Goal: Check status: Check status

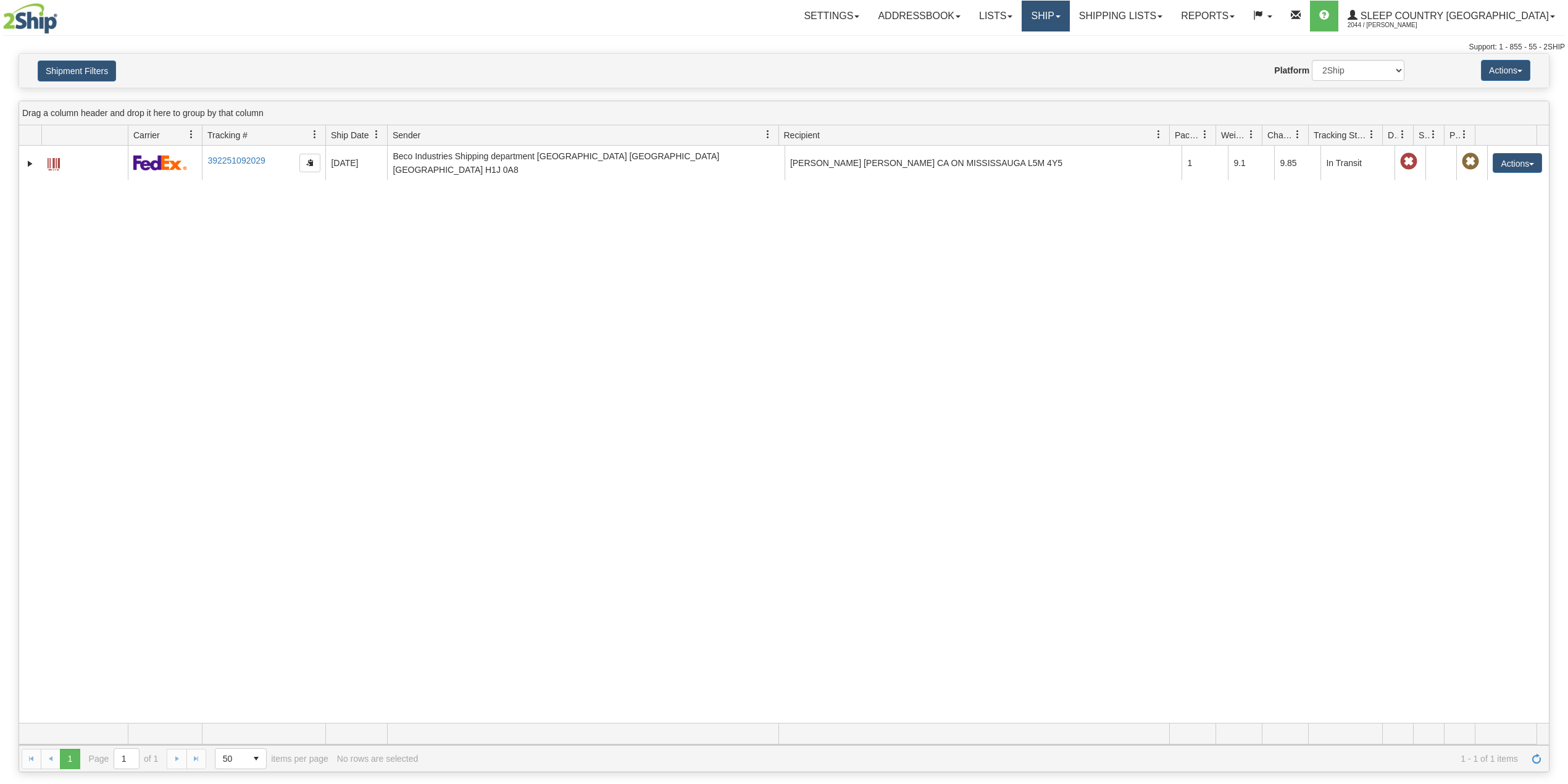
click at [1069, 12] on link "Ship" at bounding box center [1045, 16] width 47 height 31
click at [1057, 62] on span "OnHold / Order Queue" at bounding box center [1013, 59] width 87 height 10
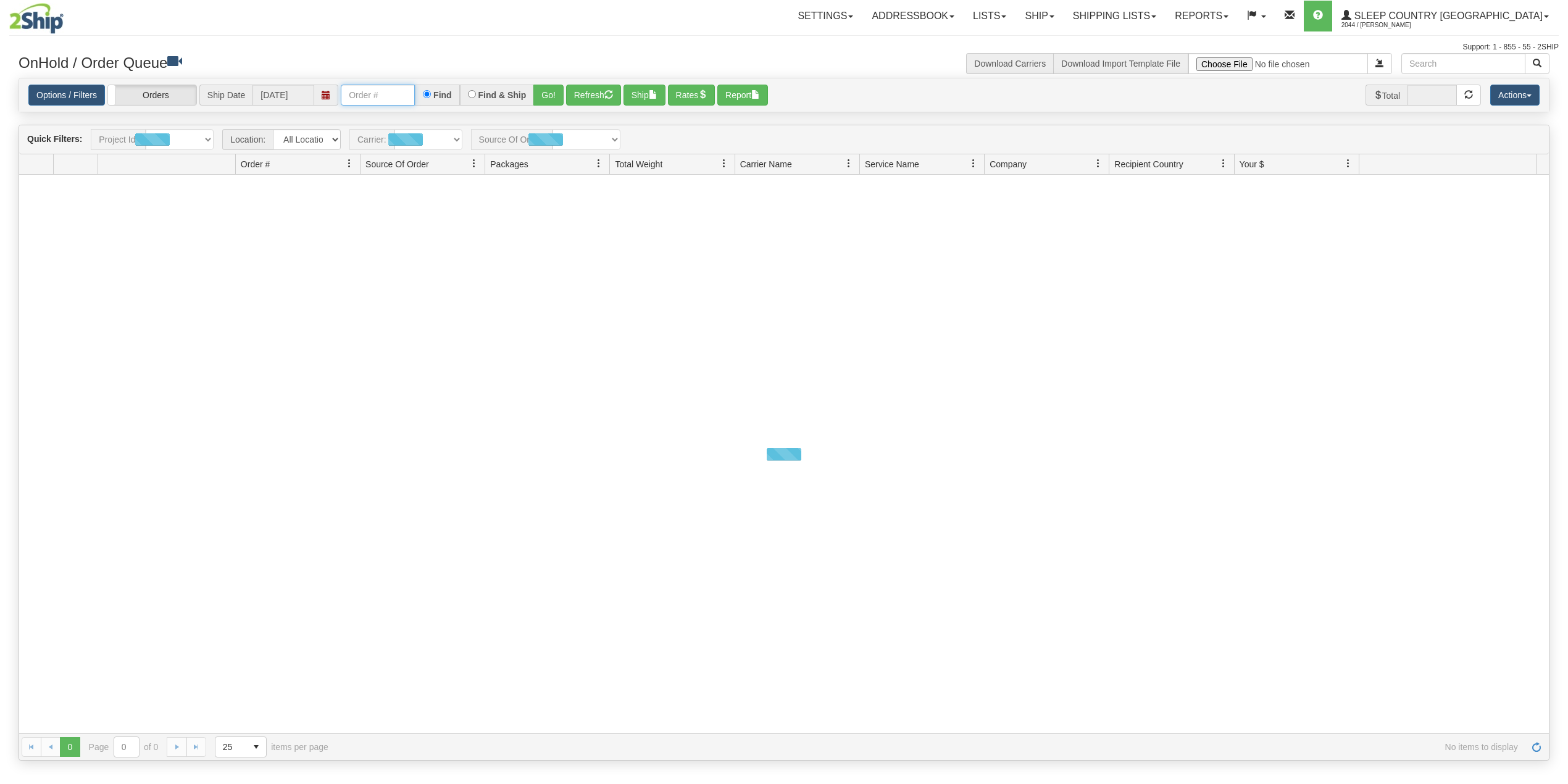
click at [381, 94] on input "text" at bounding box center [378, 95] width 74 height 21
paste input "9002H975701"
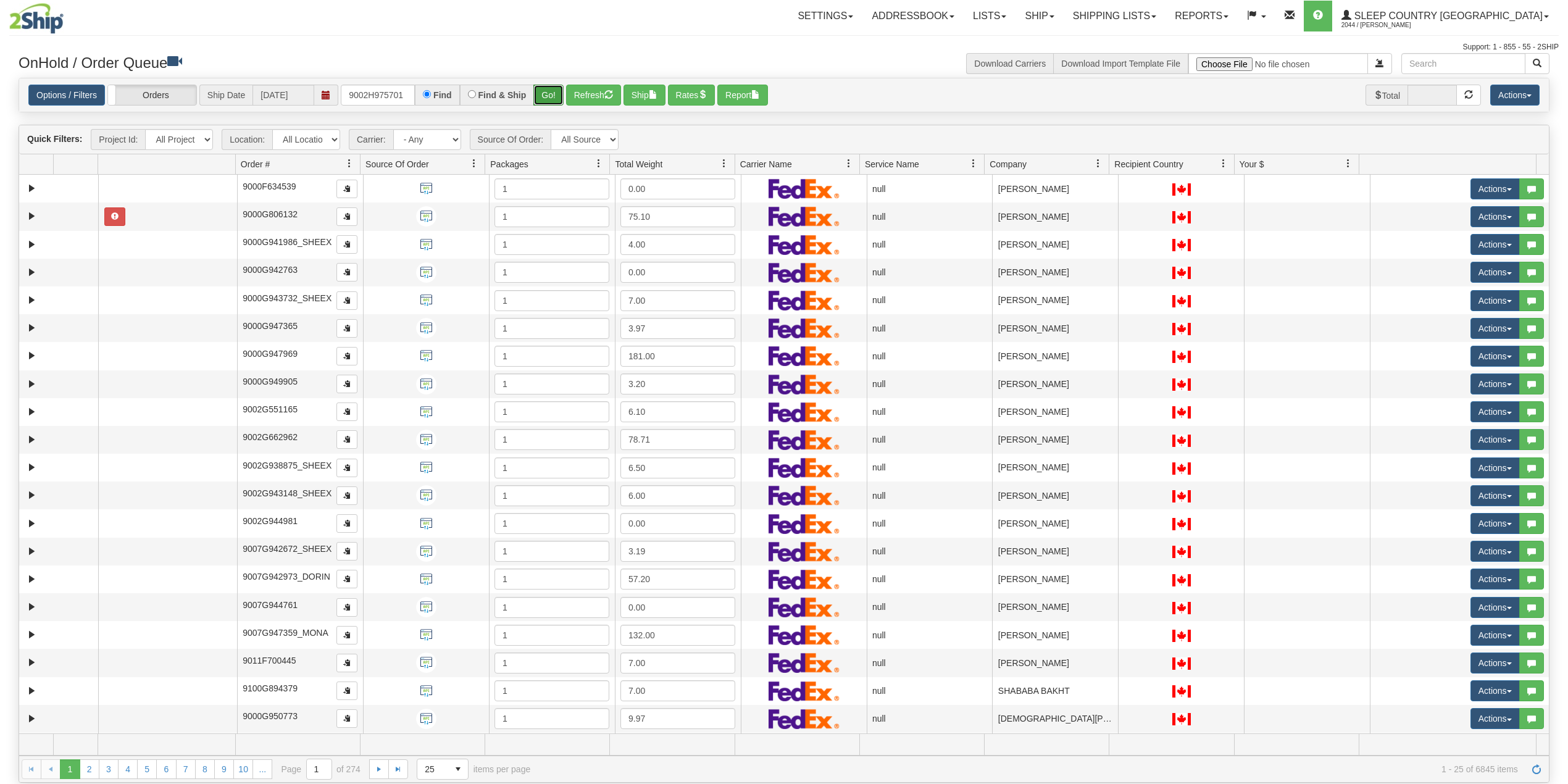
click at [552, 93] on button "Go!" at bounding box center [548, 95] width 31 height 21
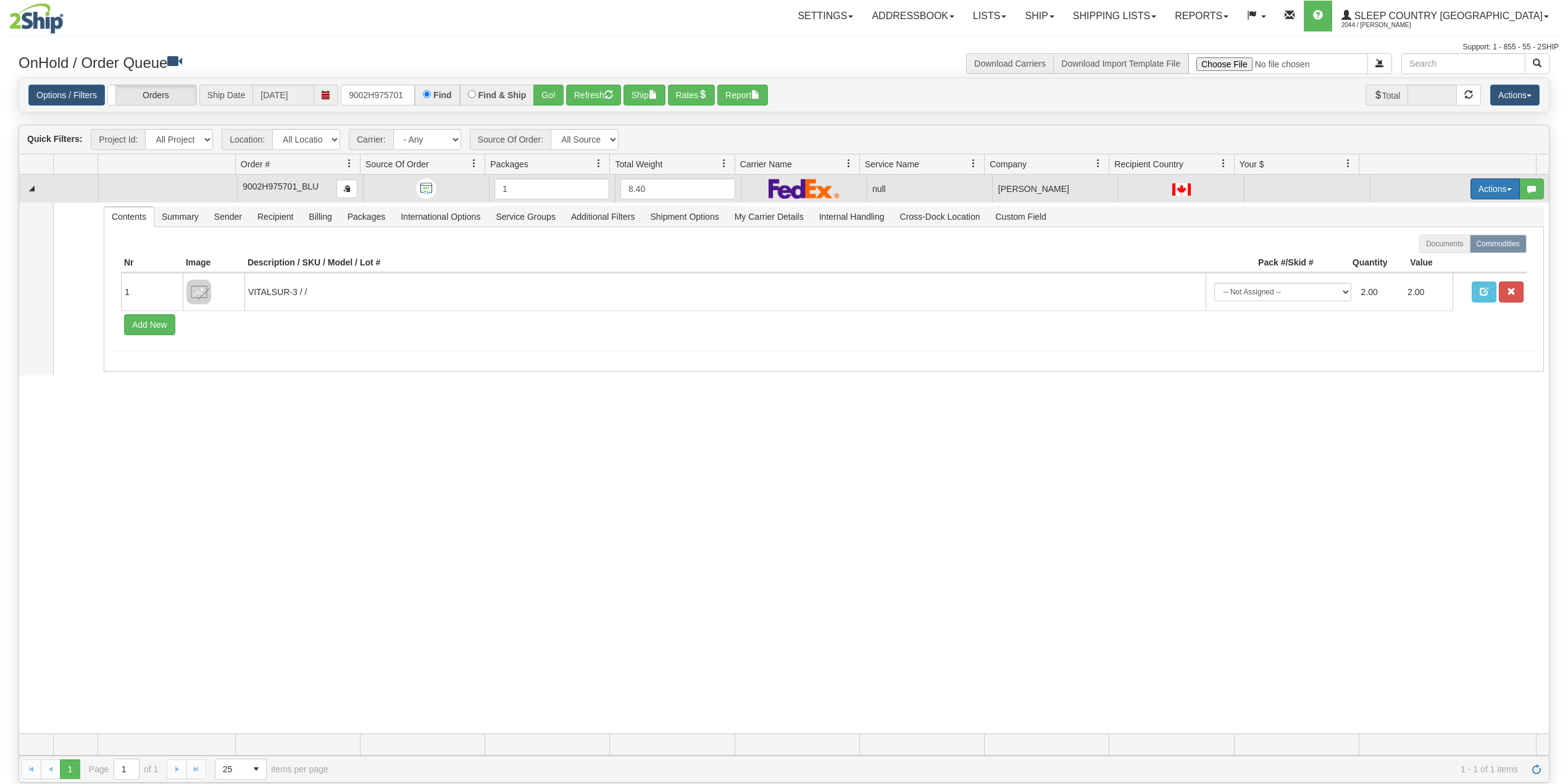
click at [1482, 185] on button "Actions" at bounding box center [1495, 188] width 49 height 21
click at [1434, 276] on span "Delete" at bounding box center [1442, 276] width 33 height 10
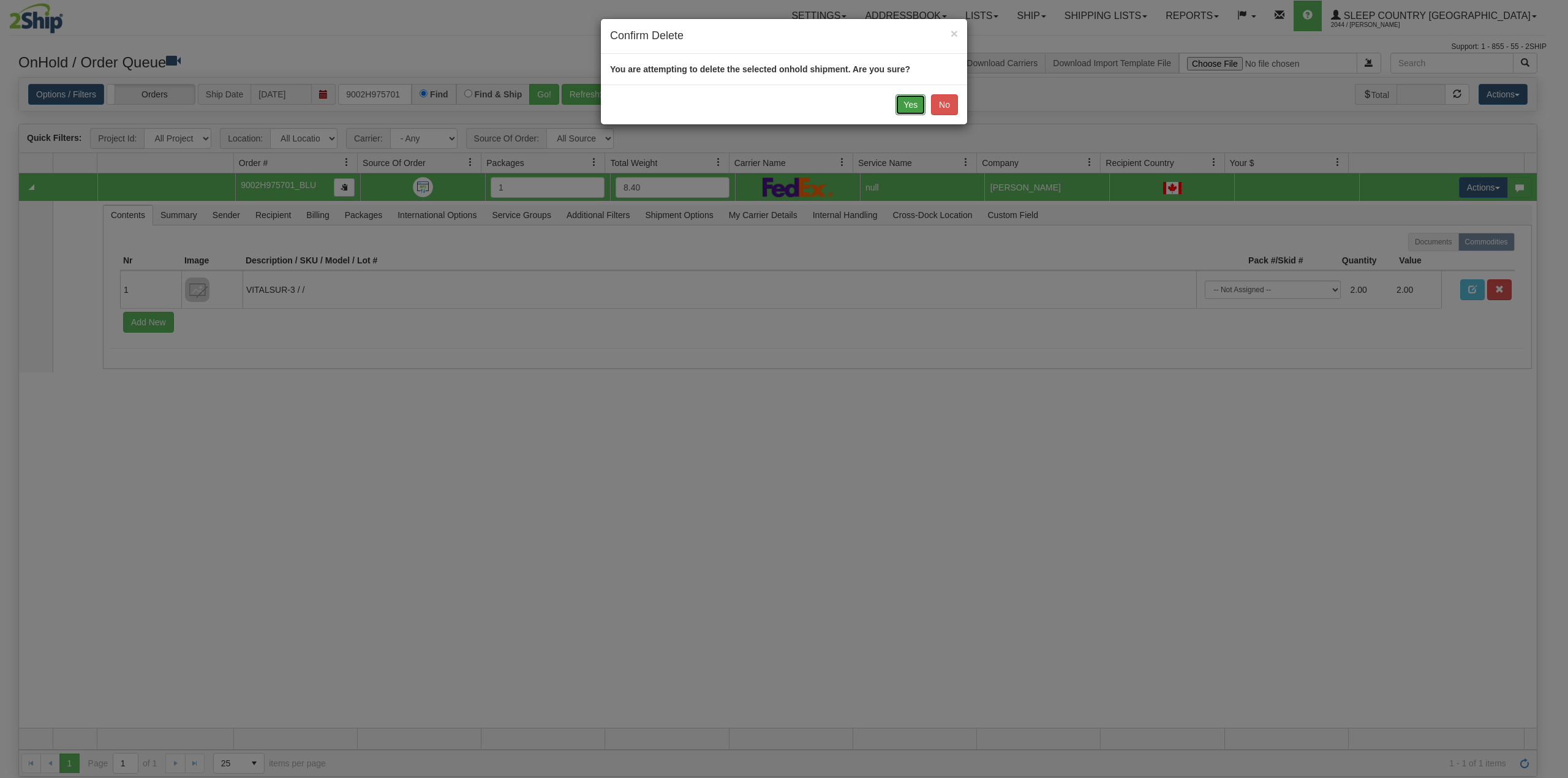
click at [912, 106] on button "Yes" at bounding box center [910, 105] width 30 height 21
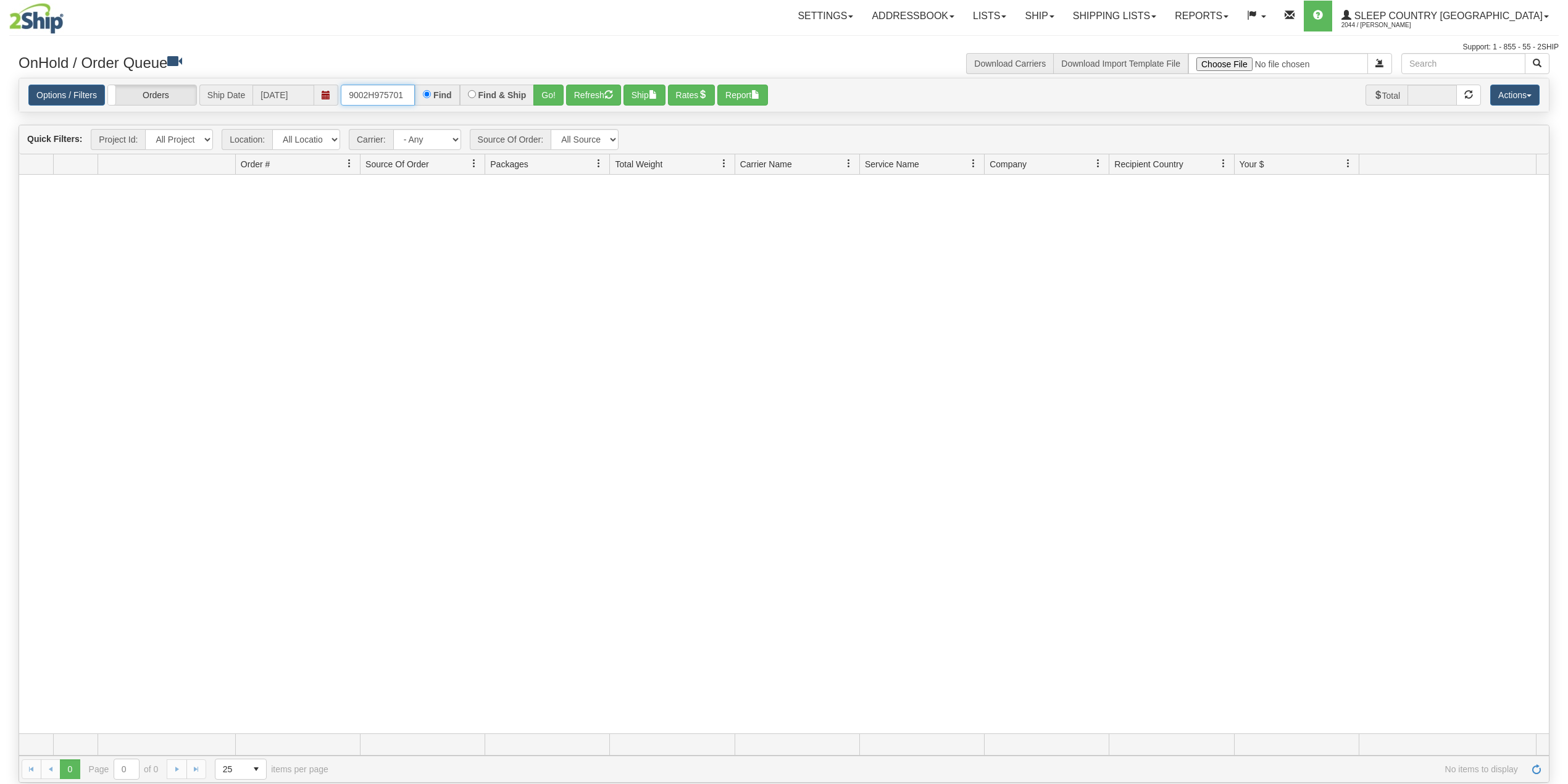
click at [405, 96] on input "9002H975701" at bounding box center [378, 95] width 74 height 21
click at [394, 95] on input "9002H975701" at bounding box center [378, 95] width 74 height 21
paste input "7H975393"
click at [555, 95] on button "Go!" at bounding box center [548, 95] width 31 height 21
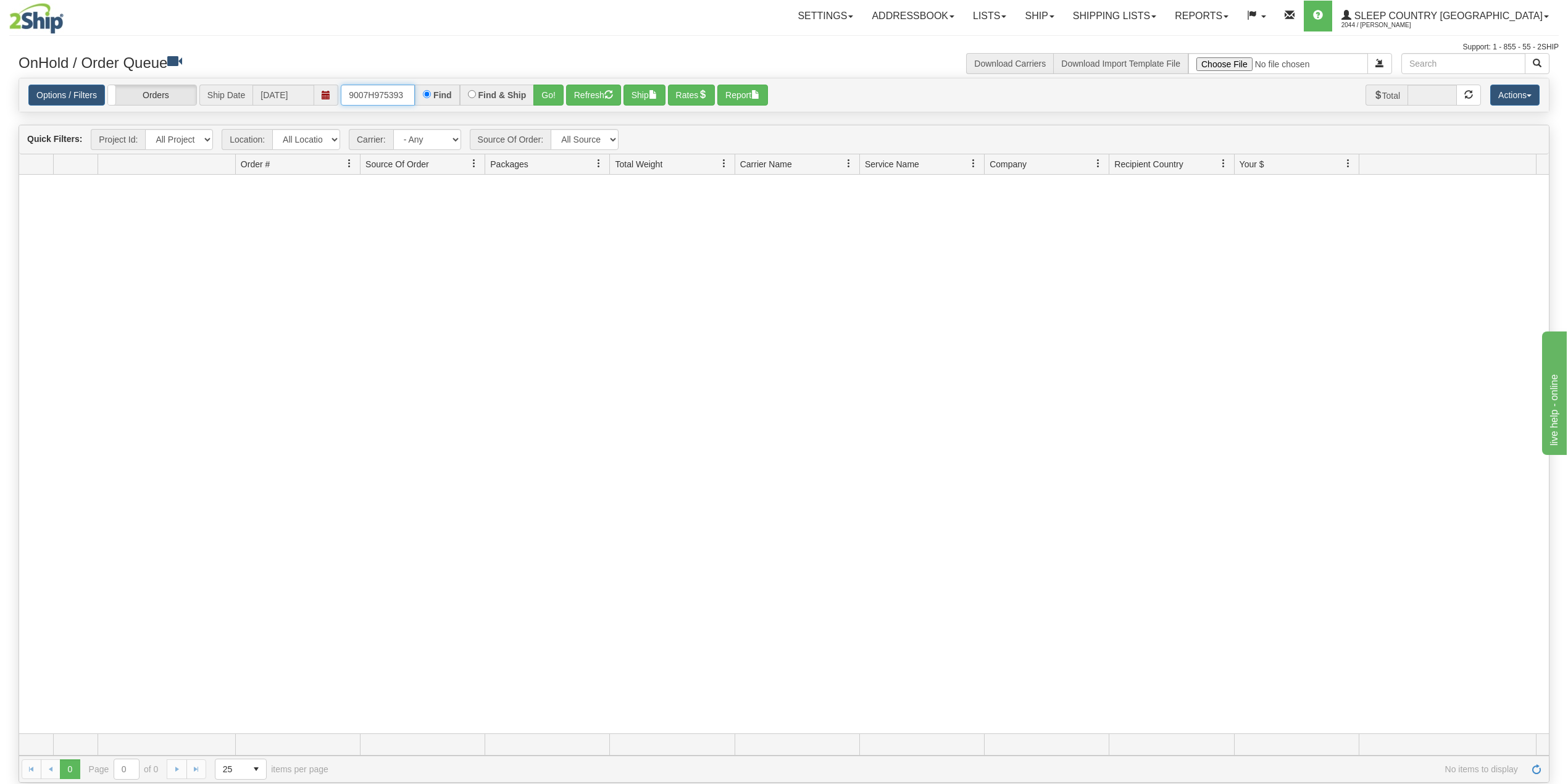
click at [376, 93] on input "9007H975393" at bounding box center [378, 95] width 74 height 21
paste input "6107"
type input "9007H976107"
click at [552, 97] on button "Go!" at bounding box center [548, 95] width 31 height 21
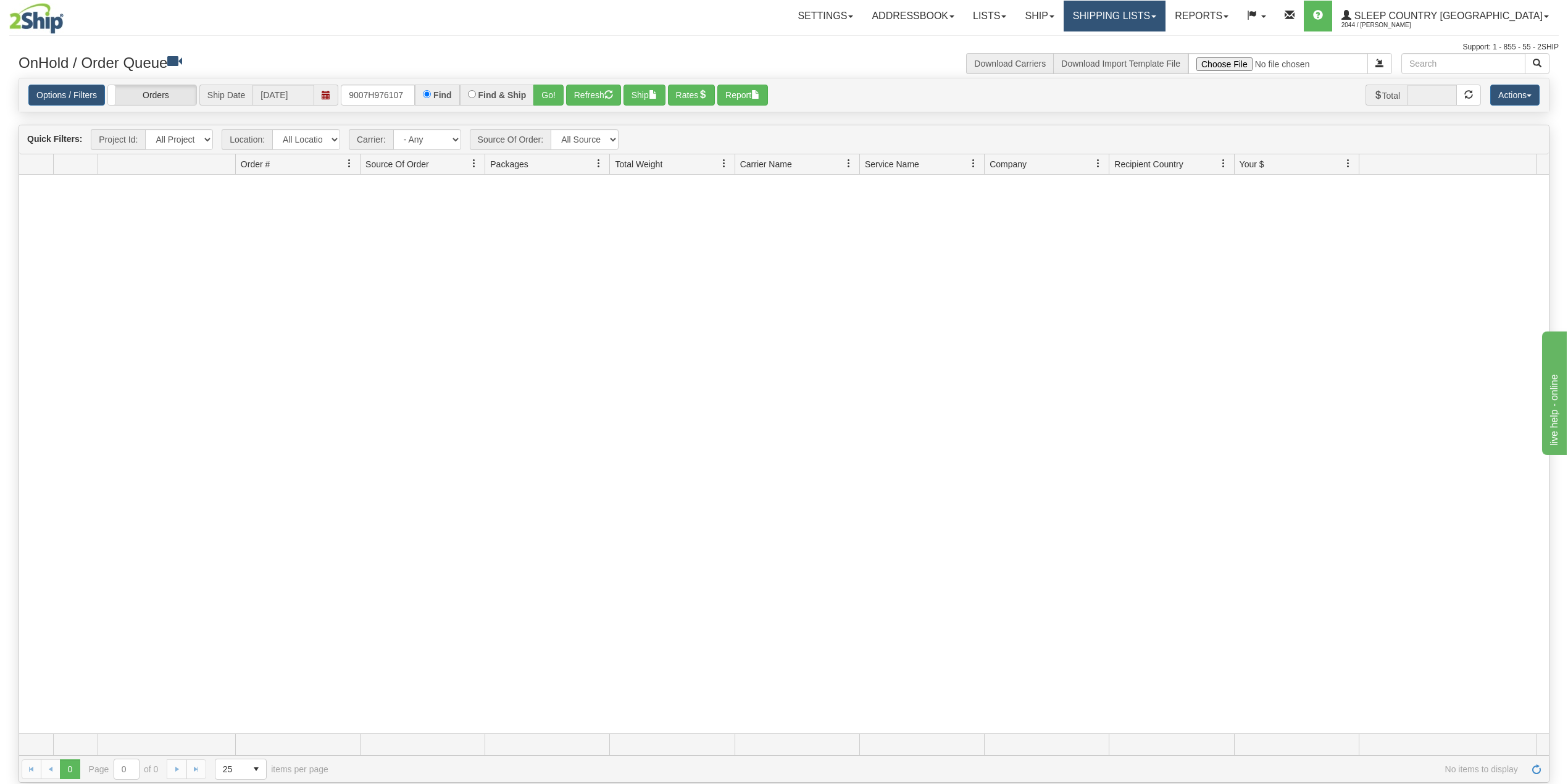
click at [1166, 5] on link "Shipping lists" at bounding box center [1115, 16] width 102 height 31
click at [1153, 58] on span "Search Shipment History" at bounding box center [1104, 59] width 96 height 10
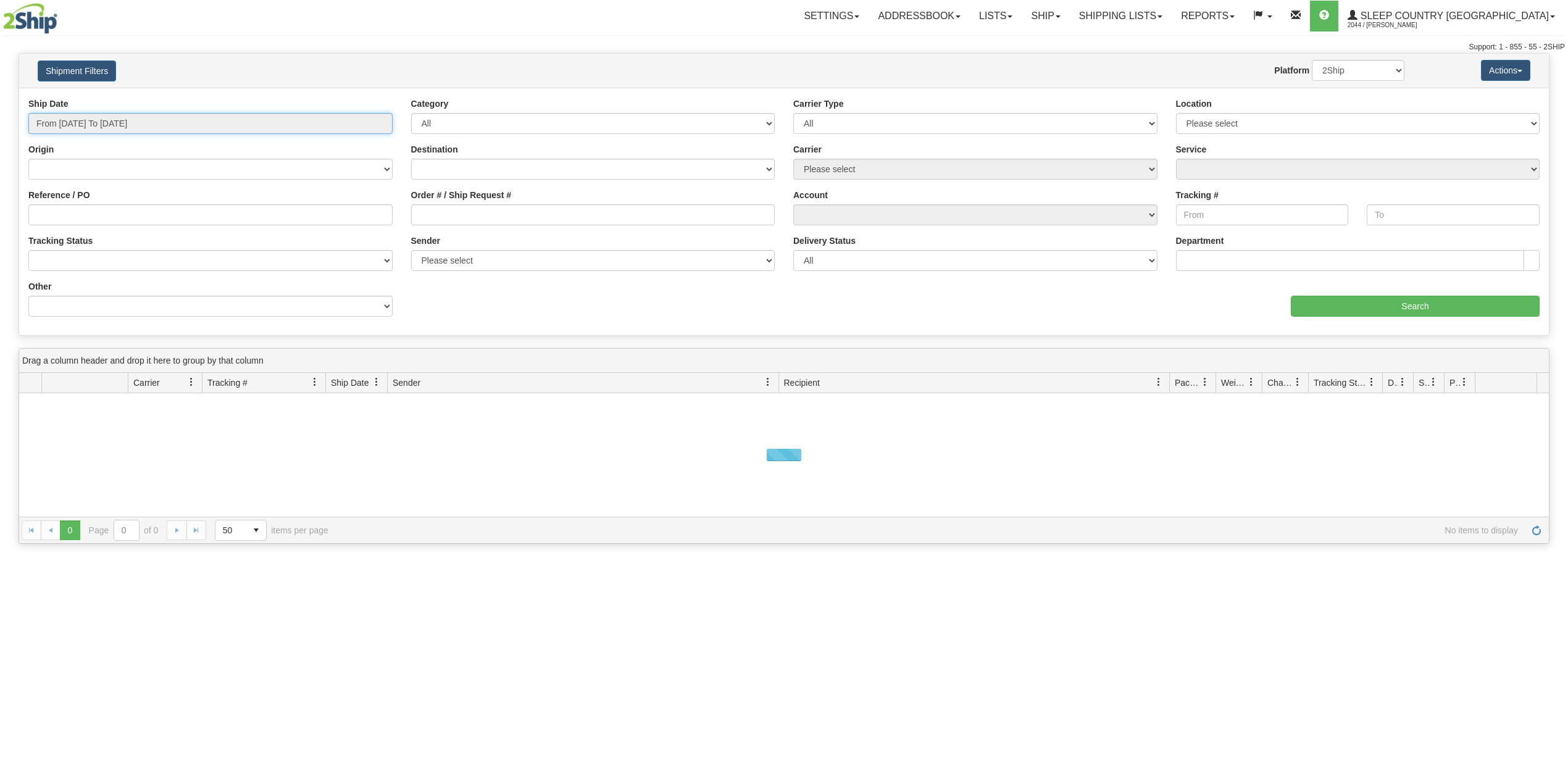
click at [121, 123] on input "From 08/20/2025 To 08/21/2025" at bounding box center [210, 123] width 364 height 21
click at [95, 213] on li "Last 30 Days" at bounding box center [83, 212] width 99 height 17
type input "From 07/23/2025 To 08/21/2025"
click at [95, 212] on input "Reference / PO" at bounding box center [210, 214] width 364 height 21
paste input "9007H976107"
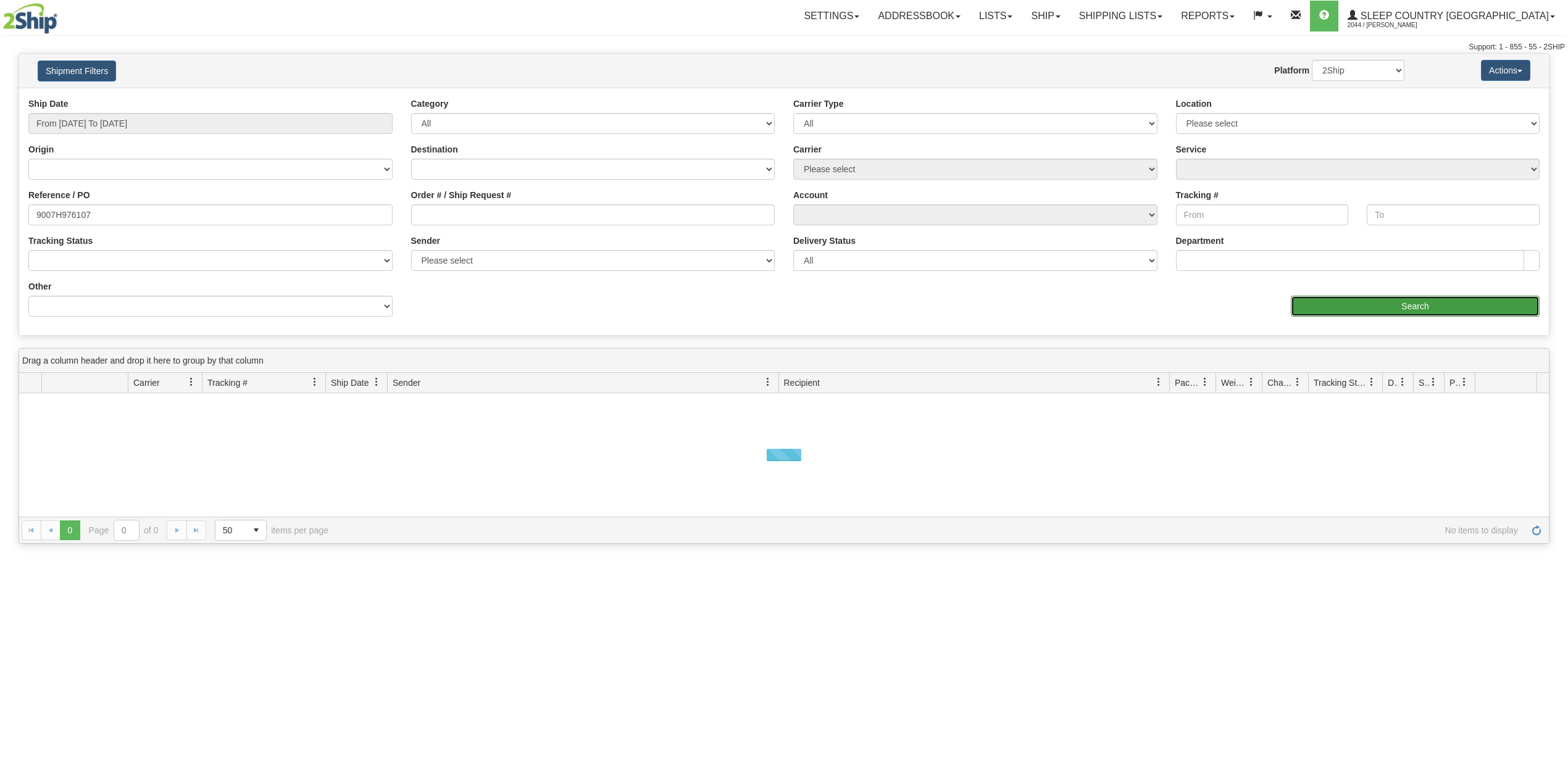
click at [1366, 311] on input "Search" at bounding box center [1415, 306] width 249 height 21
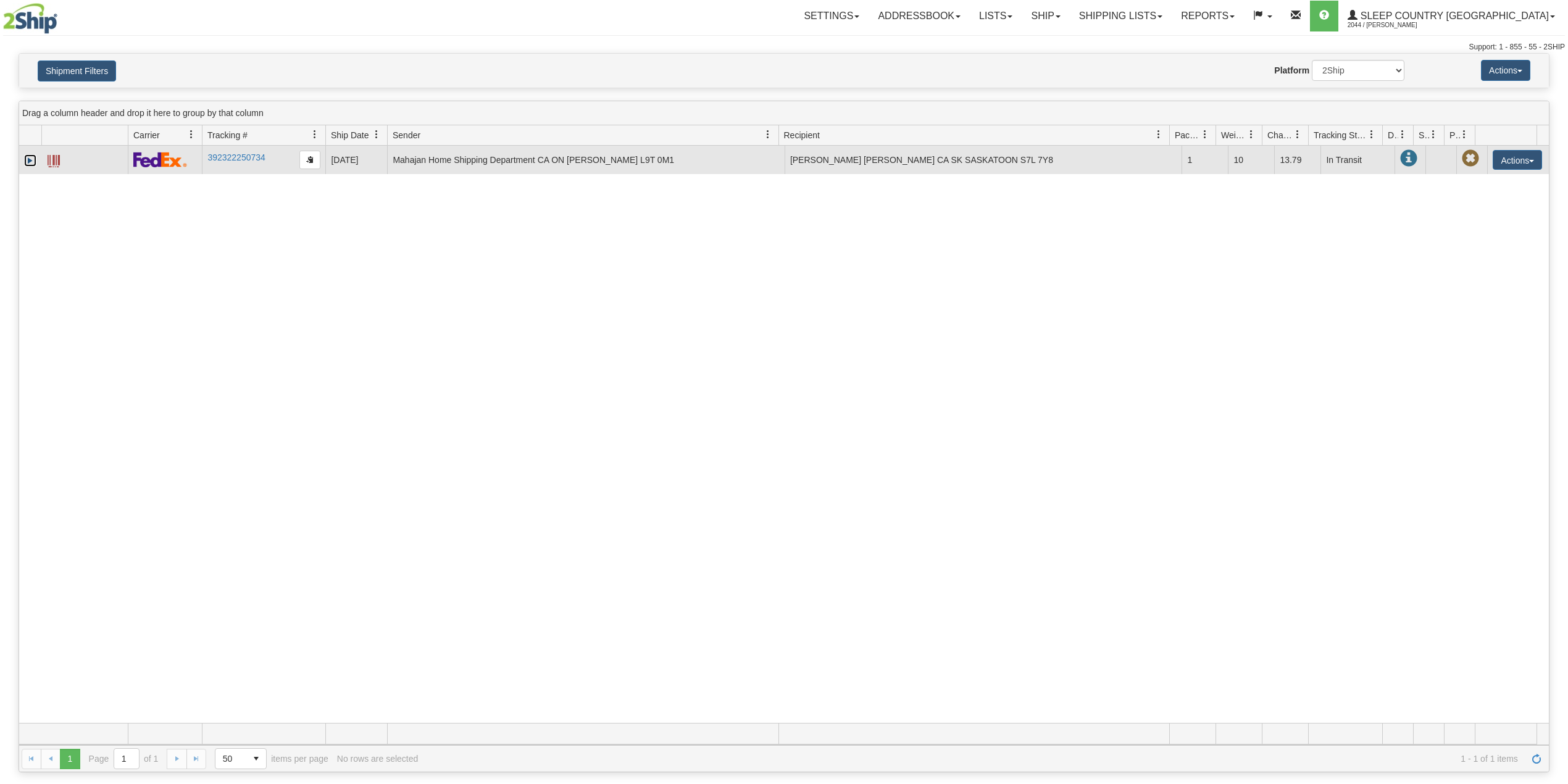
click at [30, 165] on link "Expand" at bounding box center [30, 159] width 12 height 12
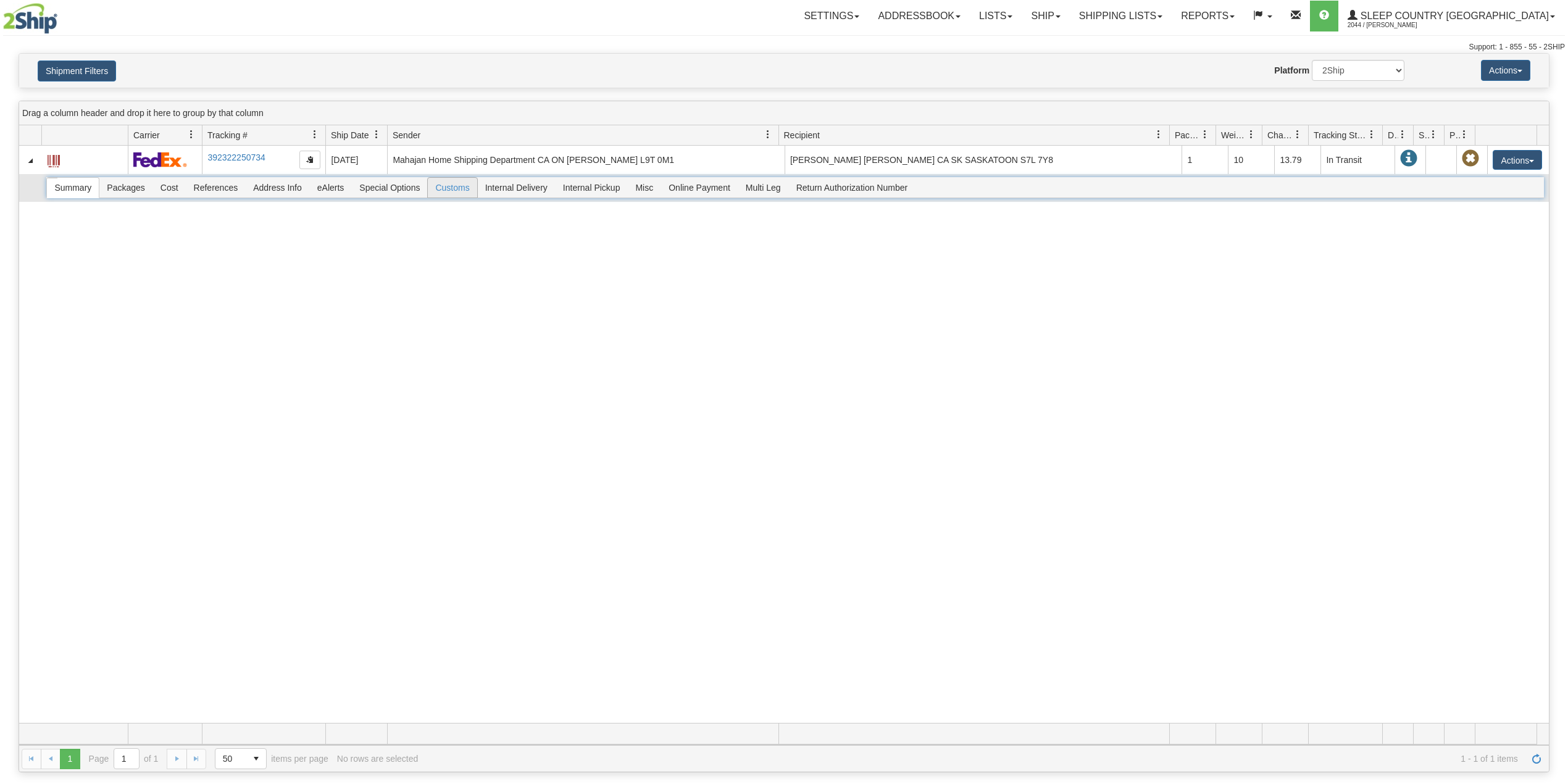
click at [463, 196] on span "Customs" at bounding box center [452, 187] width 49 height 19
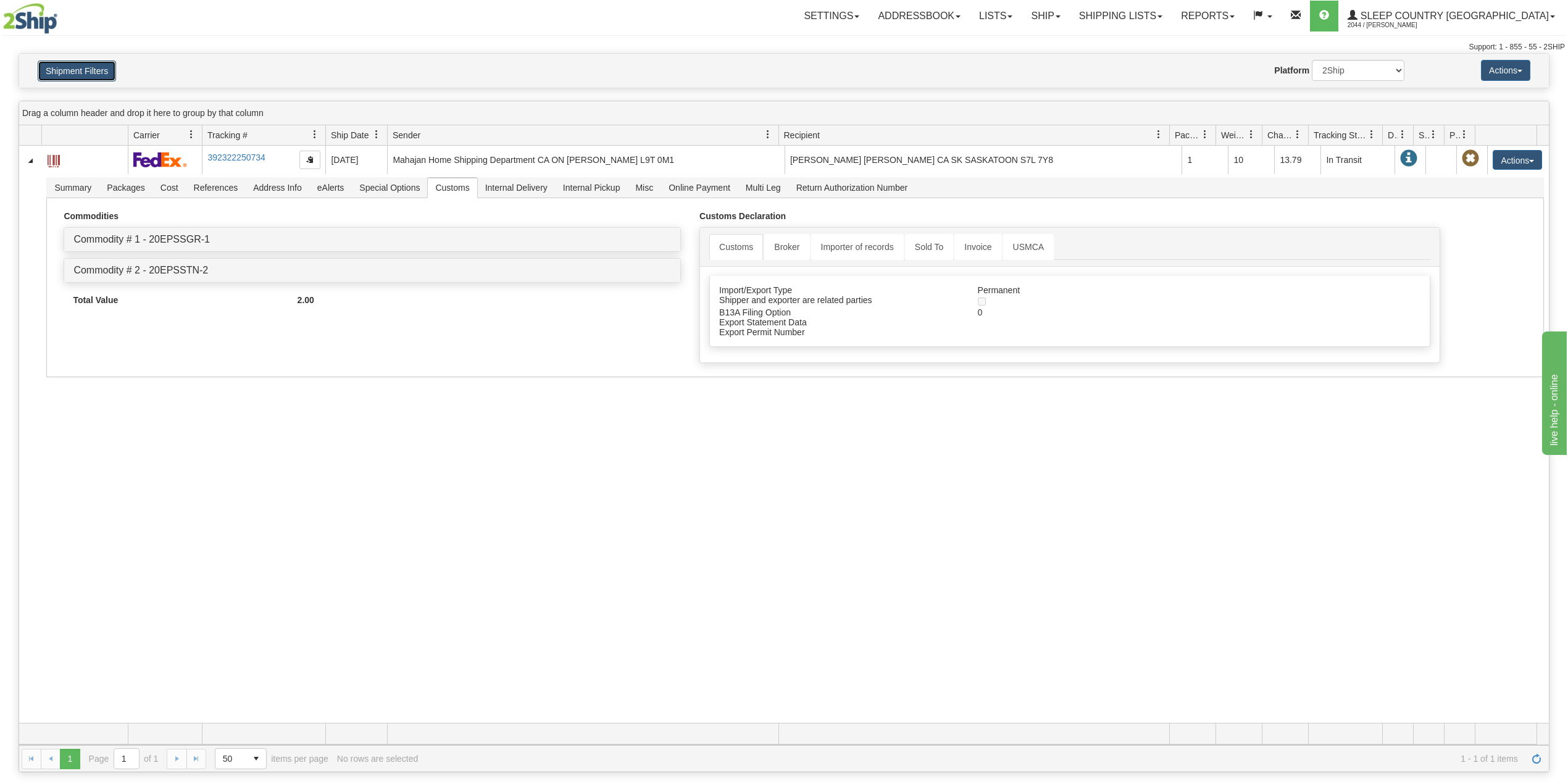
click at [101, 70] on button "Shipment Filters" at bounding box center [77, 70] width 79 height 21
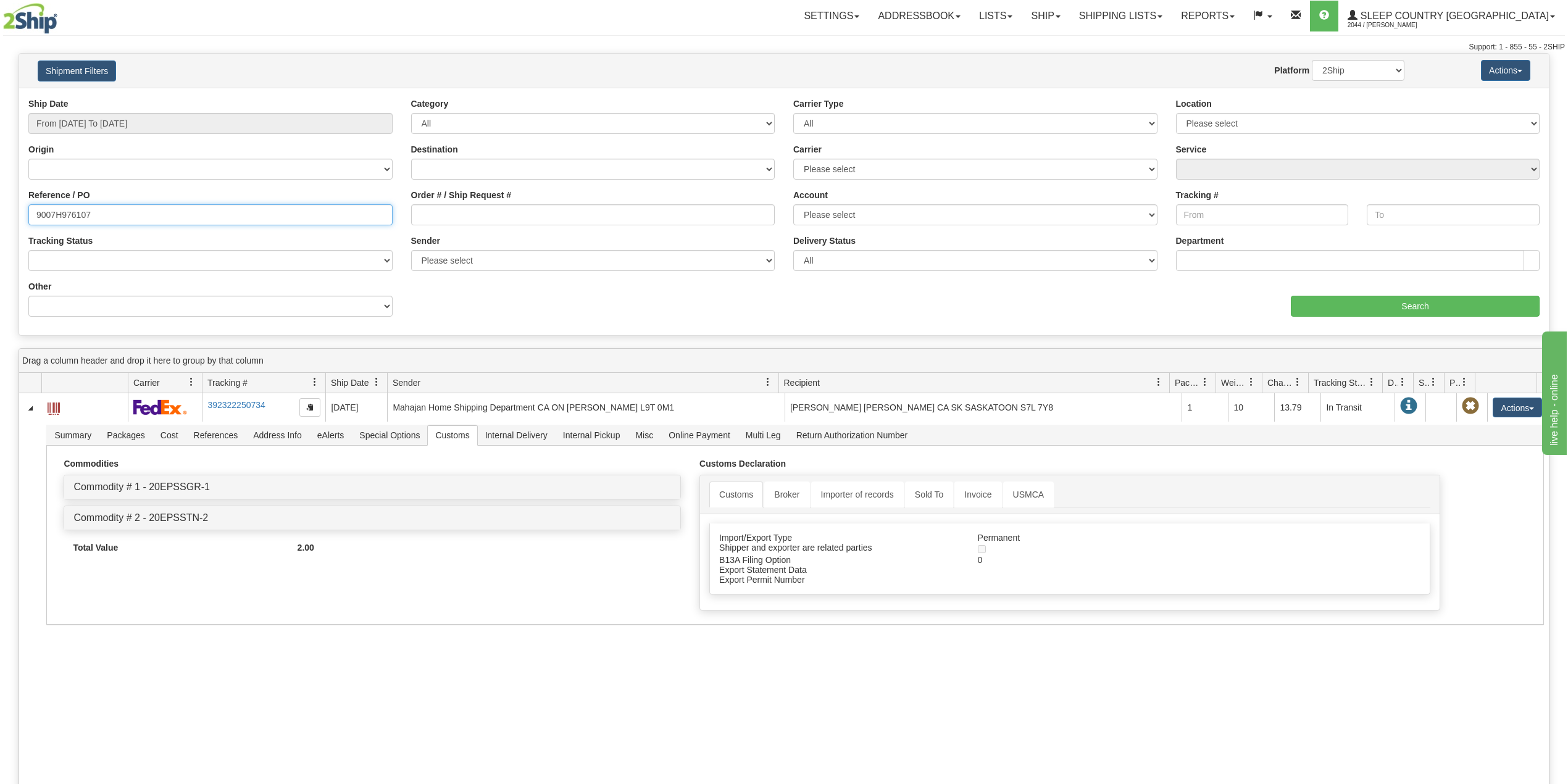
click at [77, 212] on input "9007H976107" at bounding box center [210, 214] width 364 height 21
paste input "0H975038"
type input "9000H975038"
click at [1370, 62] on select "2Ship Imported" at bounding box center [1358, 70] width 93 height 21
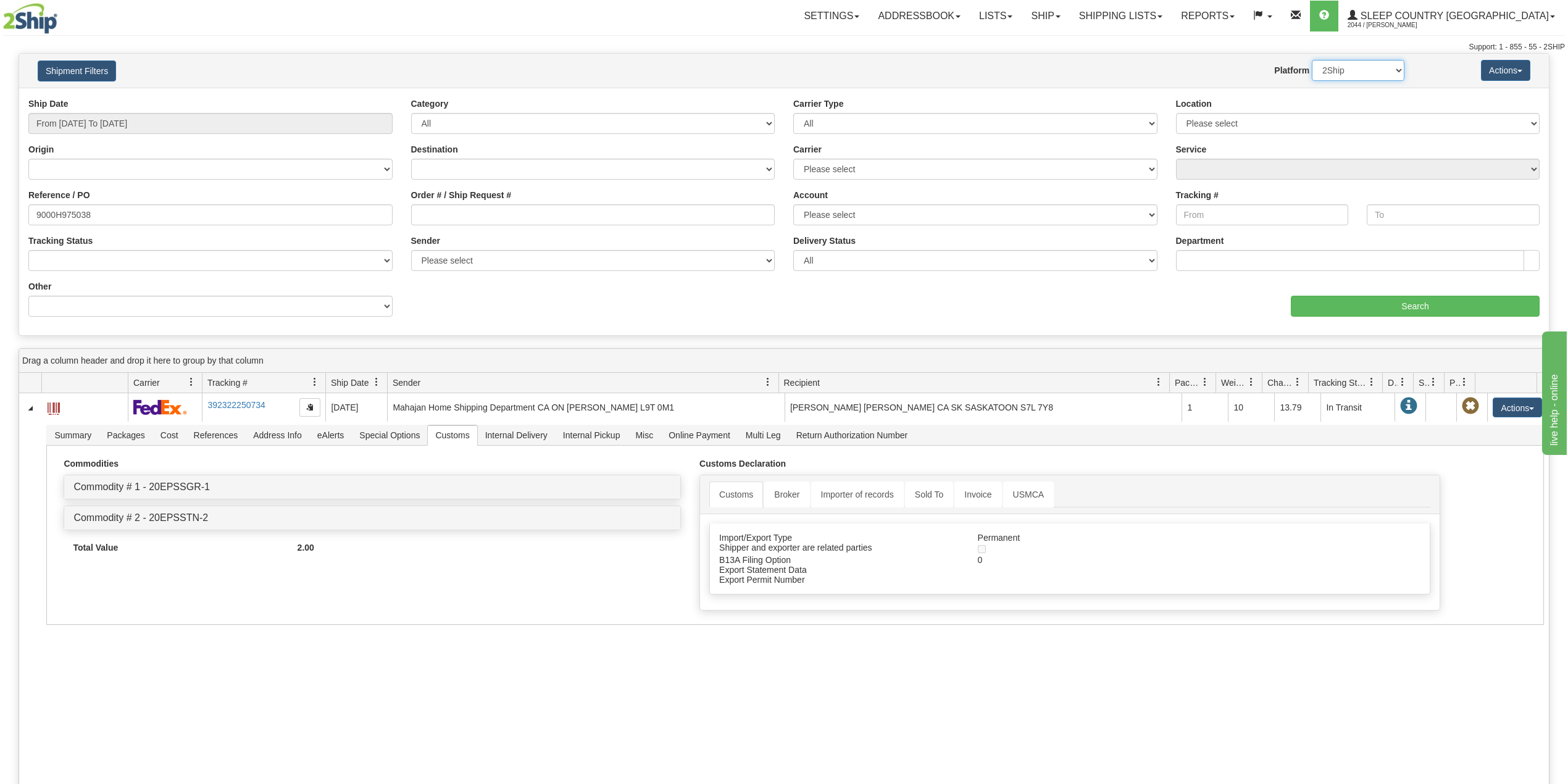
select select "1"
click at [1312, 60] on select "2Ship Imported" at bounding box center [1358, 70] width 93 height 21
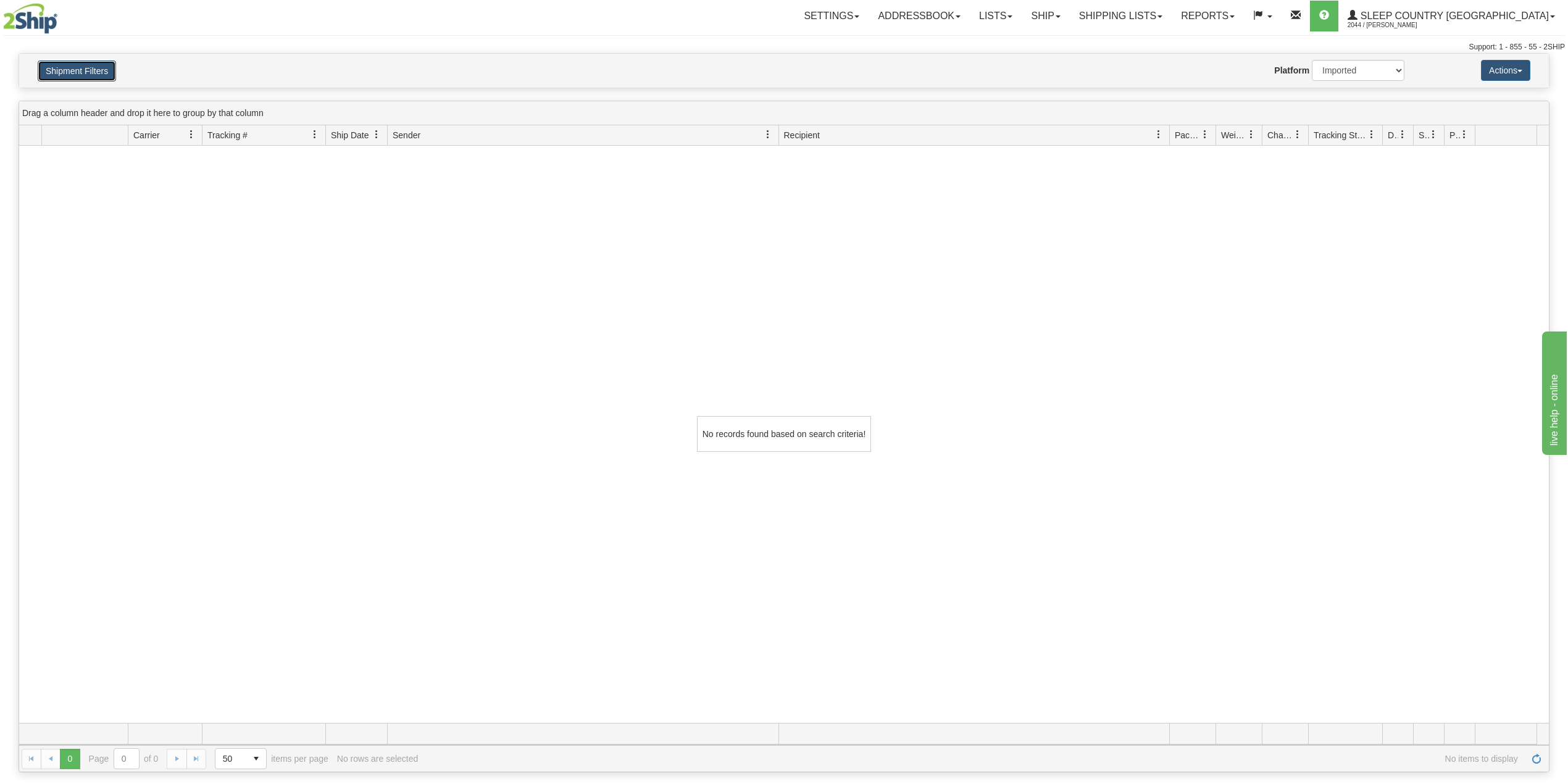
click at [97, 68] on button "Shipment Filters" at bounding box center [77, 70] width 79 height 21
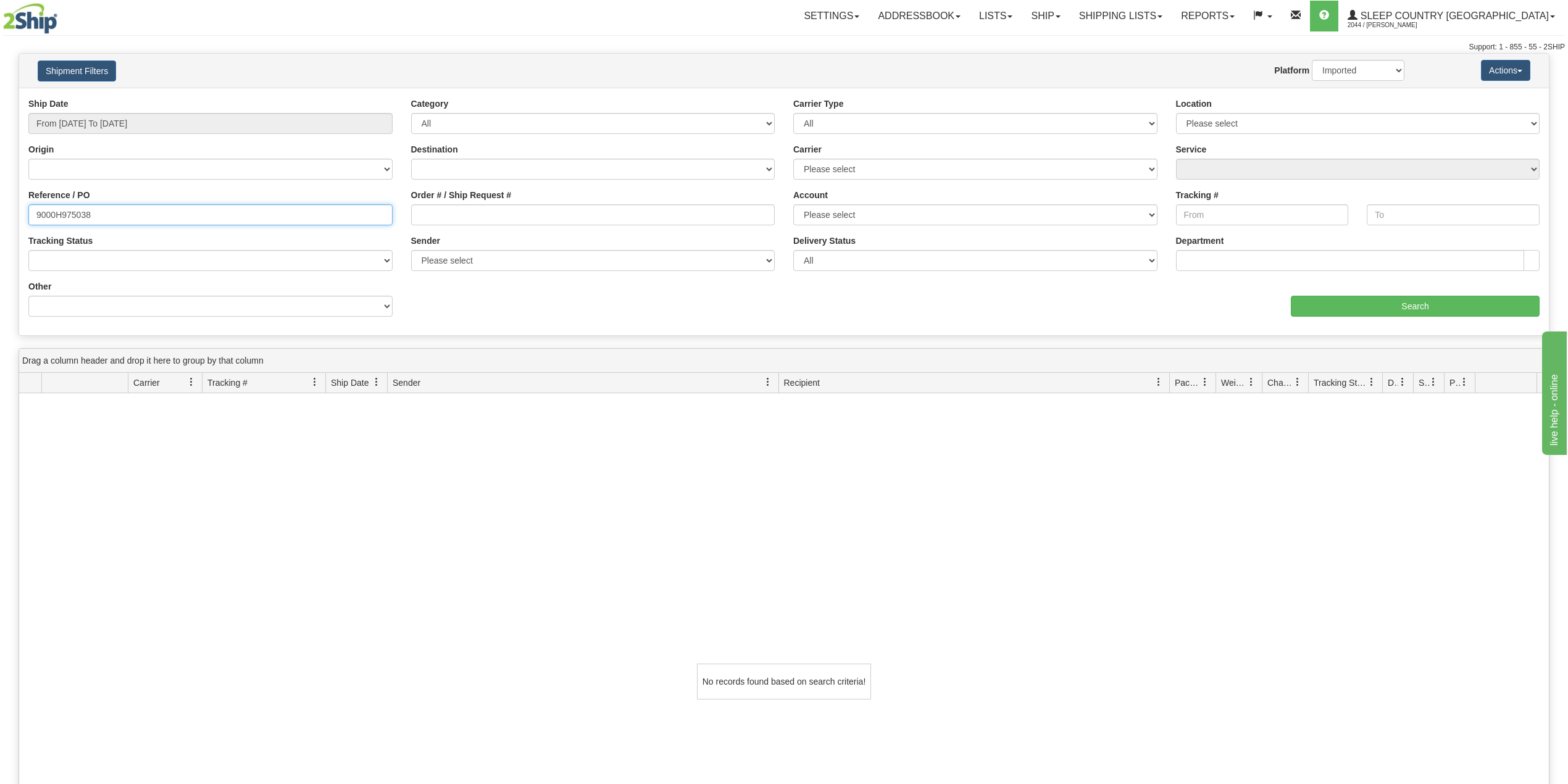
click at [67, 211] on input "9000H975038" at bounding box center [210, 214] width 364 height 21
click at [67, 210] on input "9000H975038" at bounding box center [210, 214] width 364 height 21
paste input "I00166"
type input "9000I001668"
click at [1352, 70] on select "2Ship Imported" at bounding box center [1358, 70] width 93 height 21
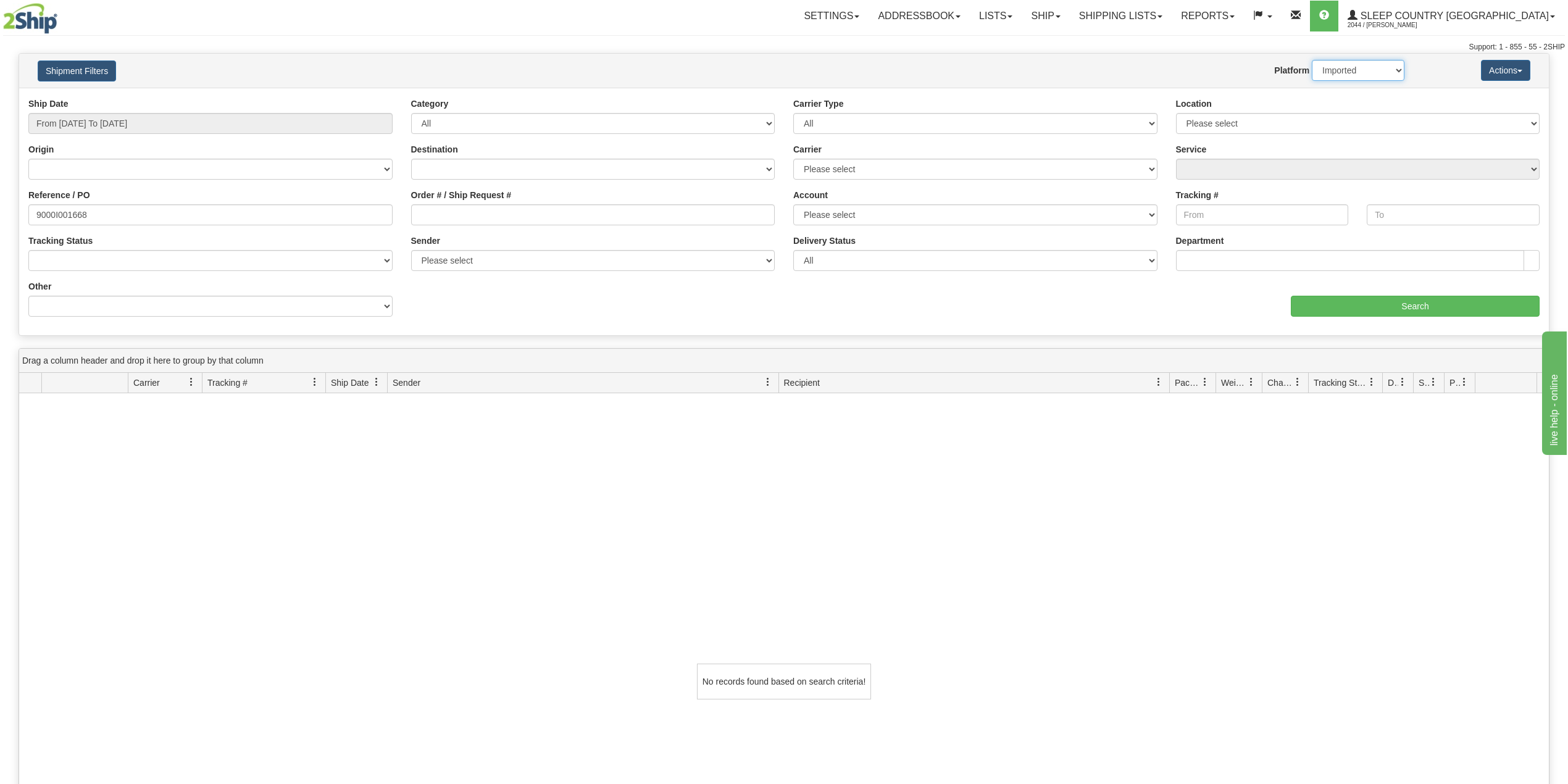
select select "0"
click at [1312, 60] on select "2Ship Imported" at bounding box center [1358, 70] width 93 height 21
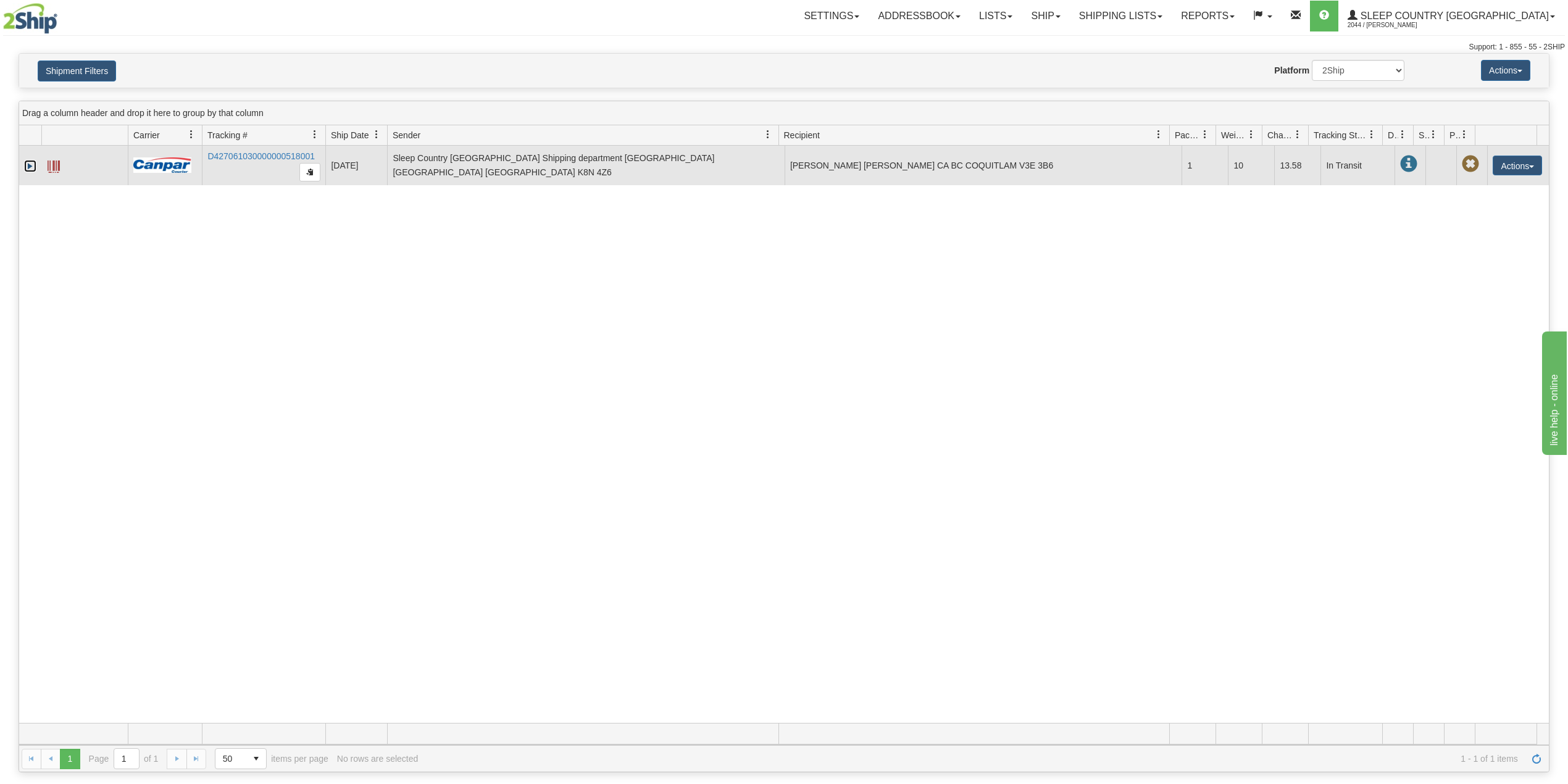
click at [32, 163] on link "Expand" at bounding box center [30, 165] width 12 height 12
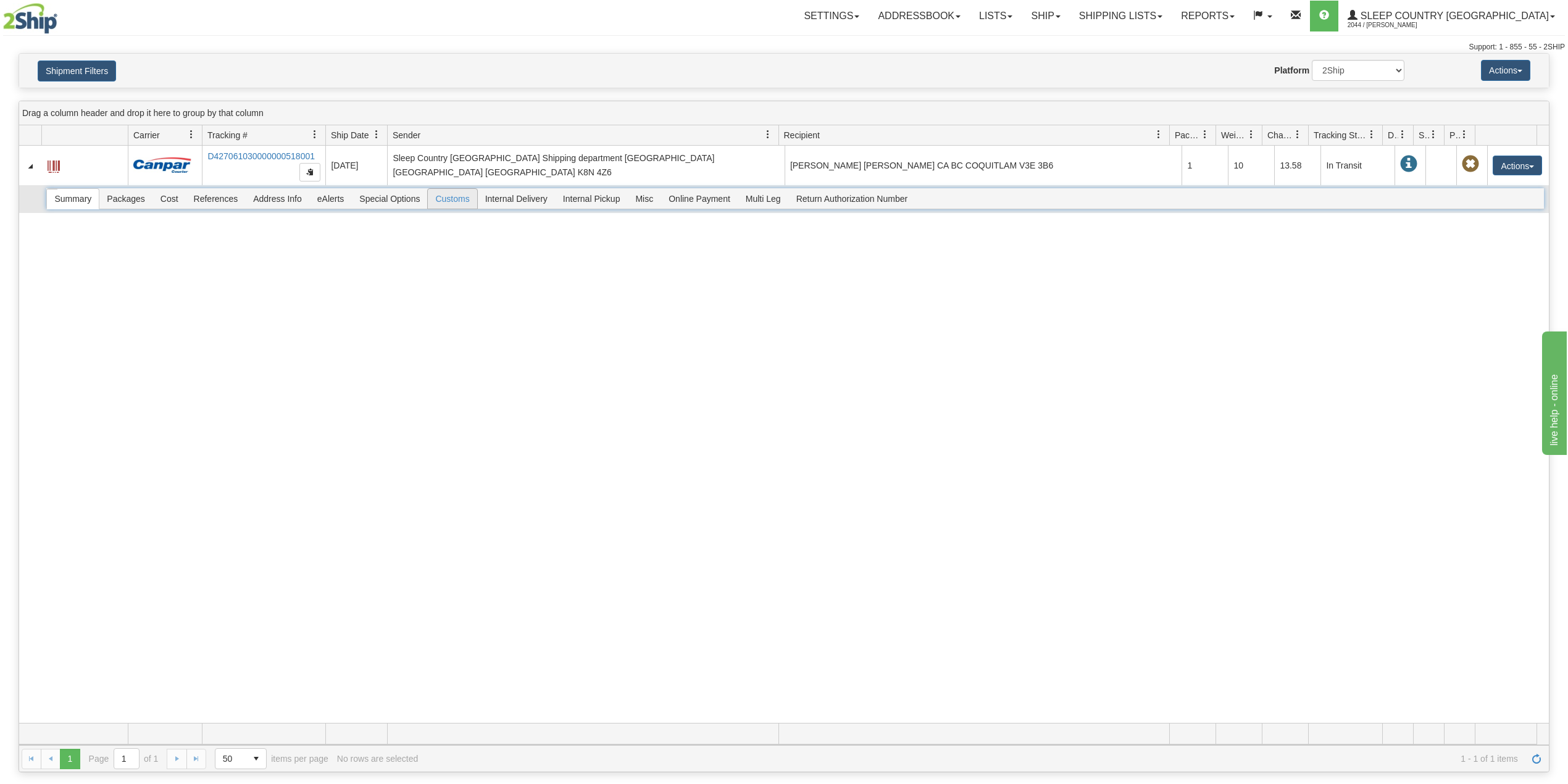
click at [452, 202] on span "Customs" at bounding box center [452, 198] width 49 height 19
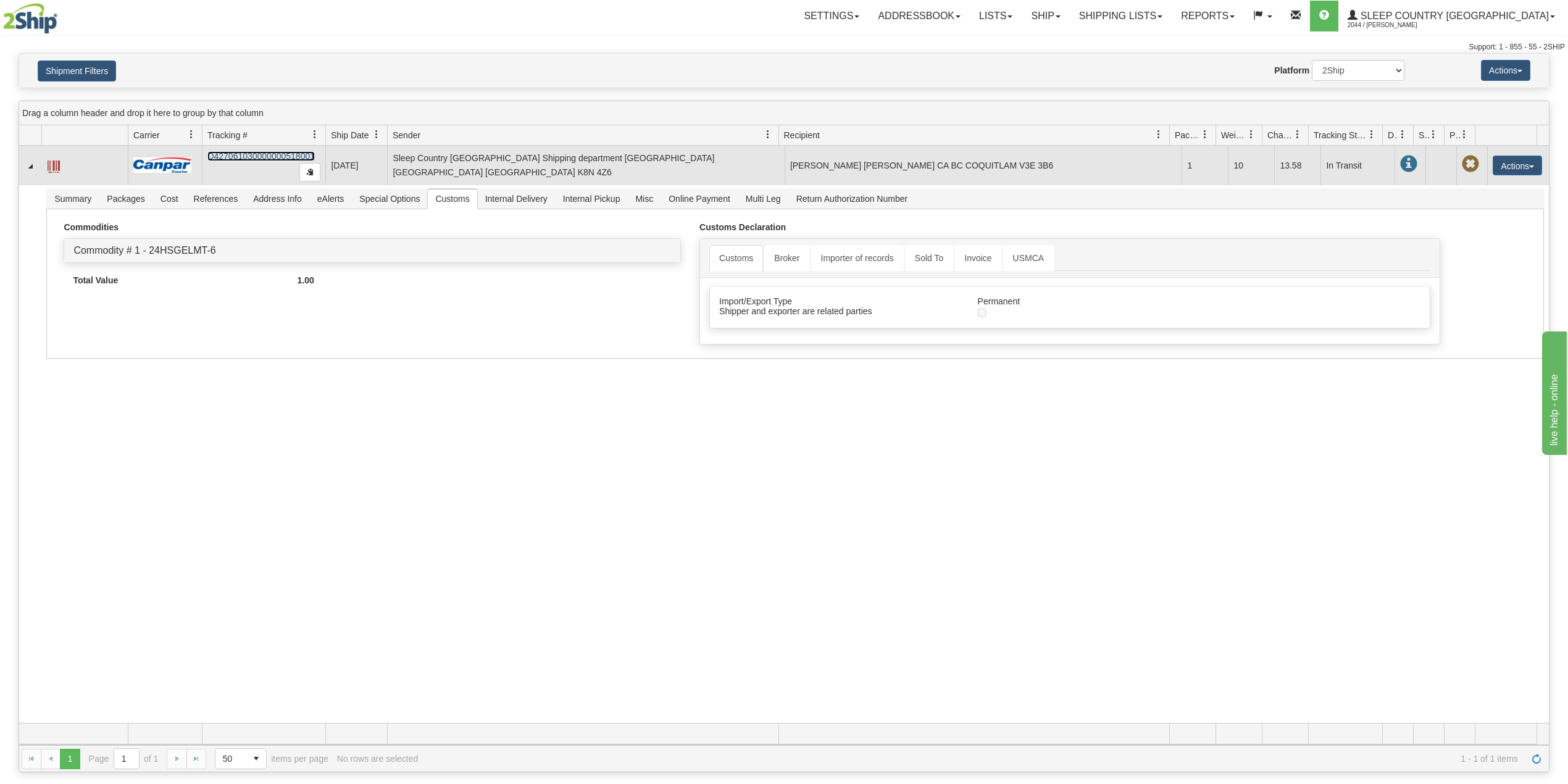
click at [262, 156] on link "D427061030000000518001" at bounding box center [261, 156] width 108 height 10
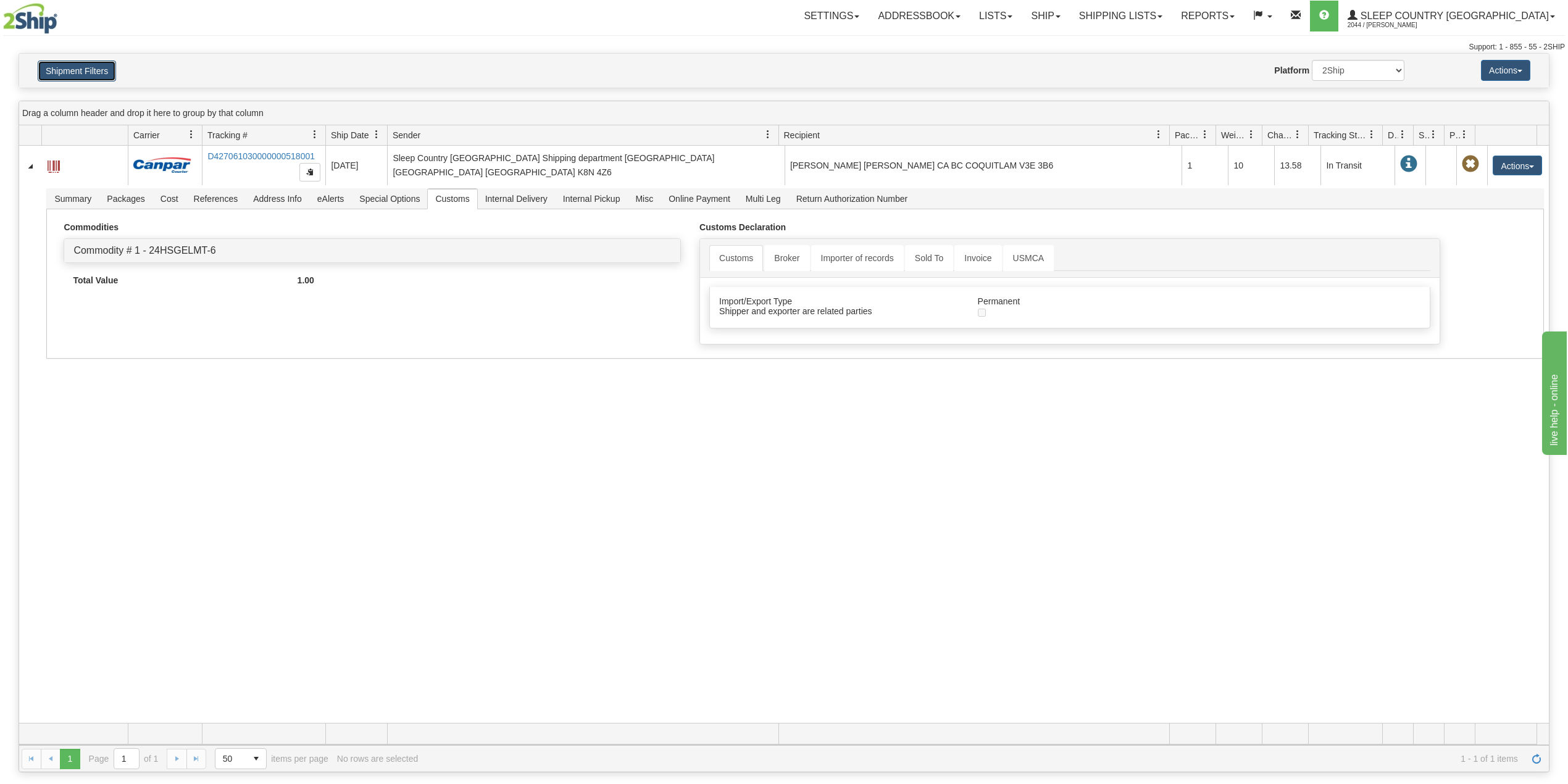
drag, startPoint x: 75, startPoint y: 70, endPoint x: 77, endPoint y: 77, distance: 7.3
click at [77, 72] on button "Shipment Filters" at bounding box center [77, 70] width 79 height 21
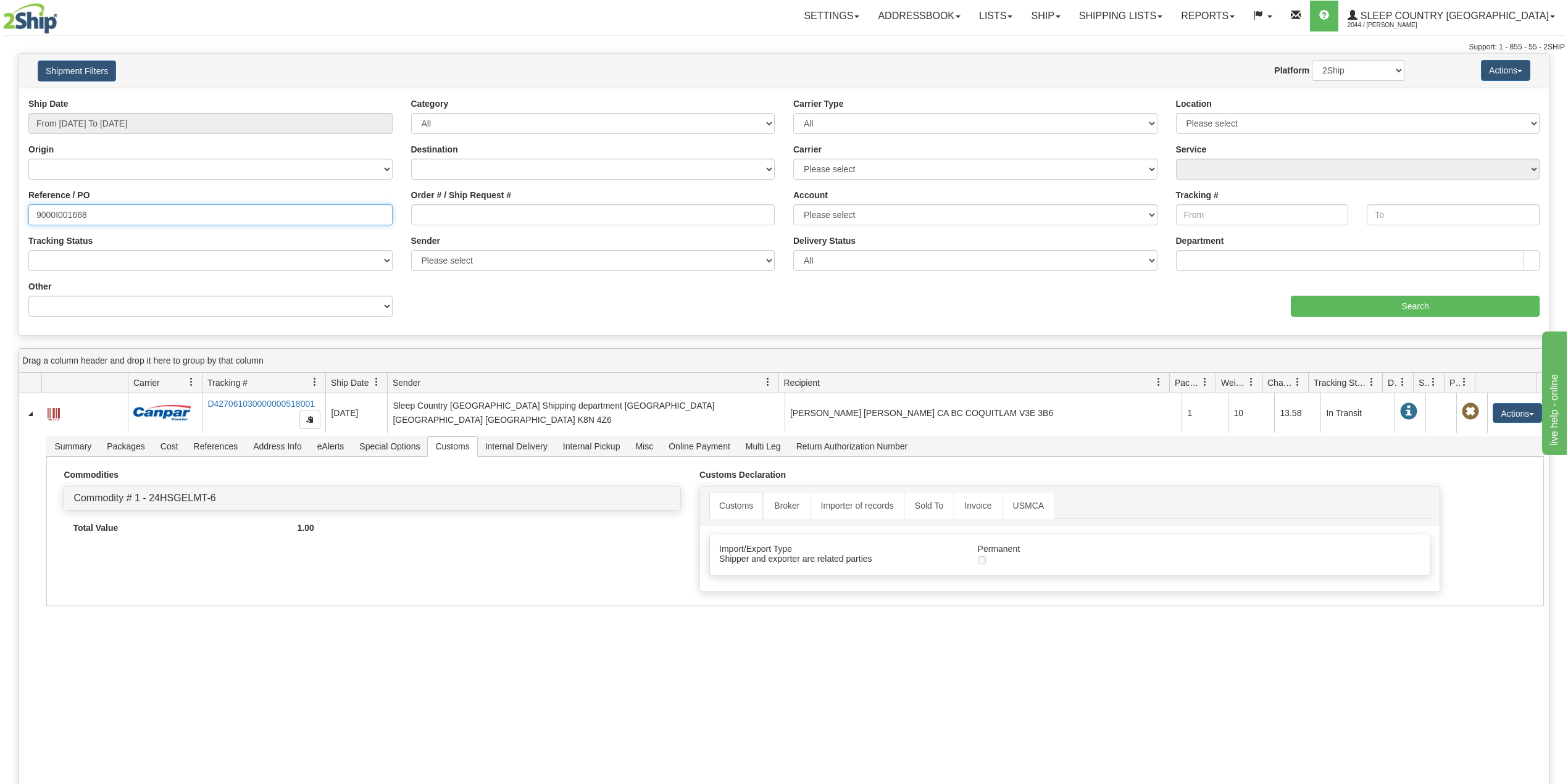
click at [57, 209] on input "9000I001668" at bounding box center [210, 214] width 364 height 21
paste input "2I005913"
type input "9002I005913"
click at [1354, 305] on input "Search" at bounding box center [1415, 306] width 249 height 21
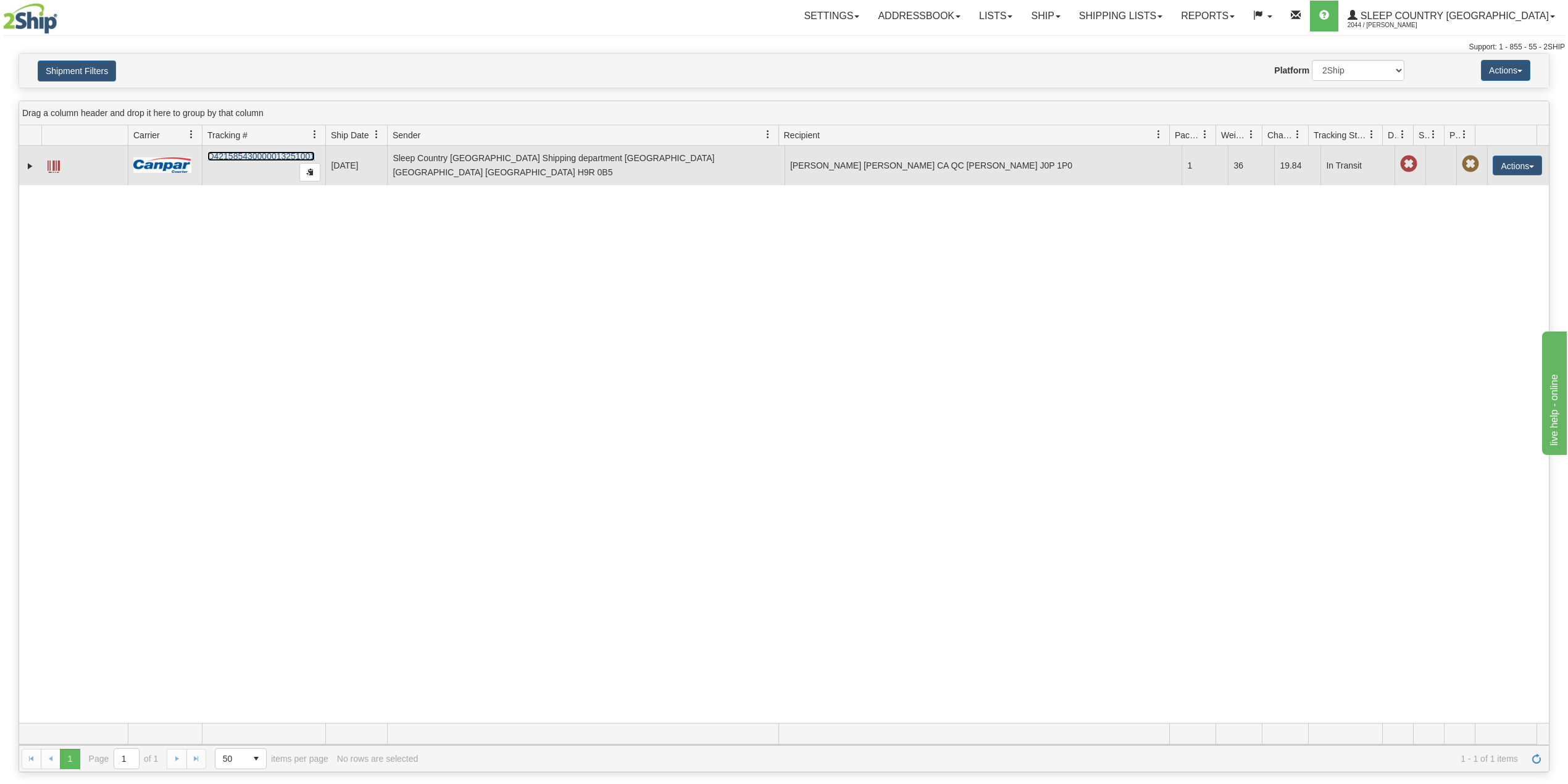
click at [279, 156] on link "D421585430000013251001" at bounding box center [261, 156] width 108 height 10
